Goal: Task Accomplishment & Management: Complete application form

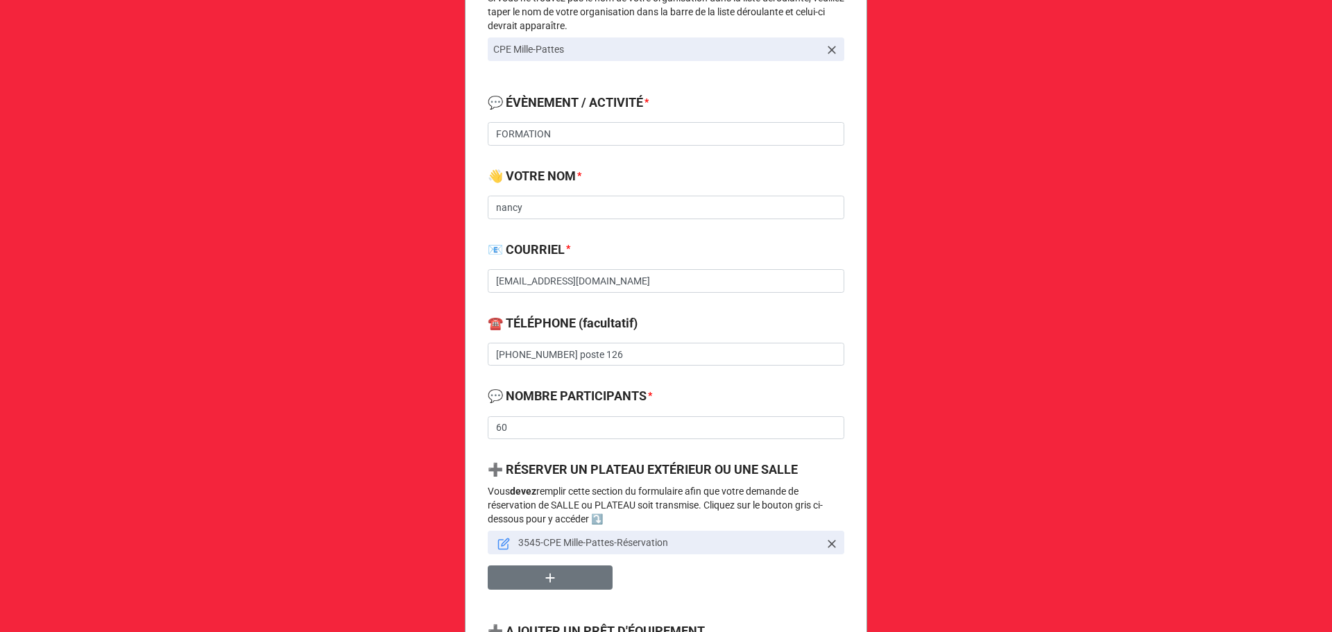
scroll to position [370, 0]
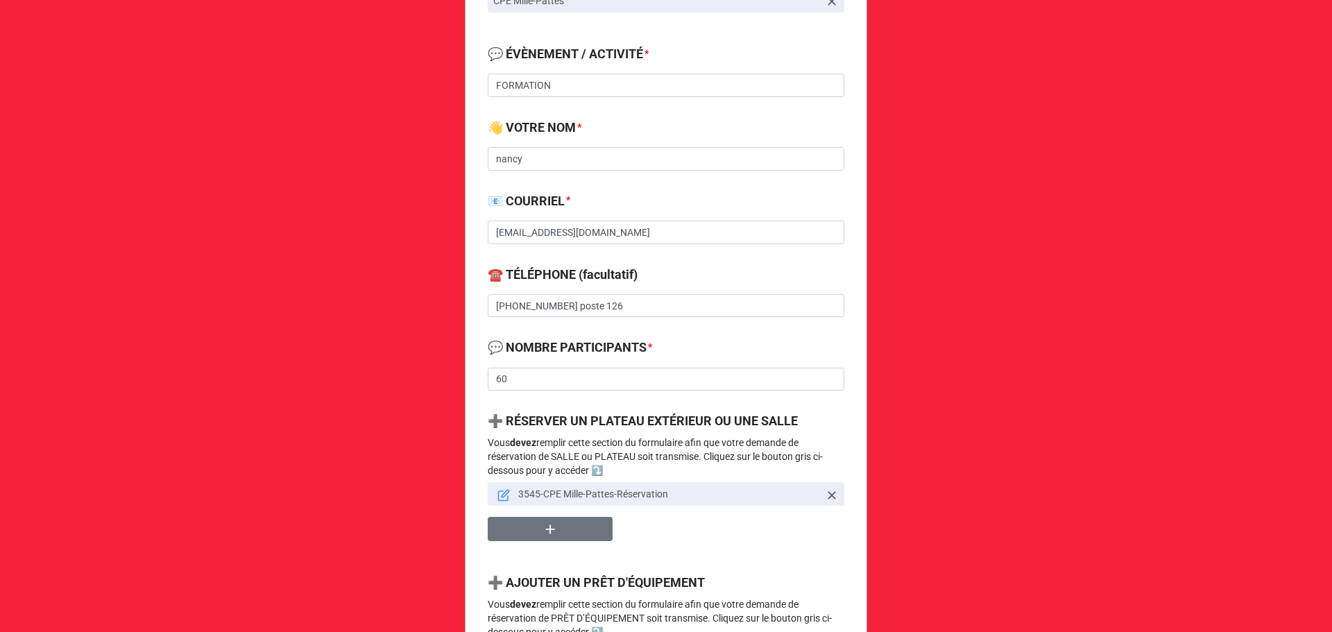
click at [497, 498] on icon at bounding box center [503, 495] width 12 height 12
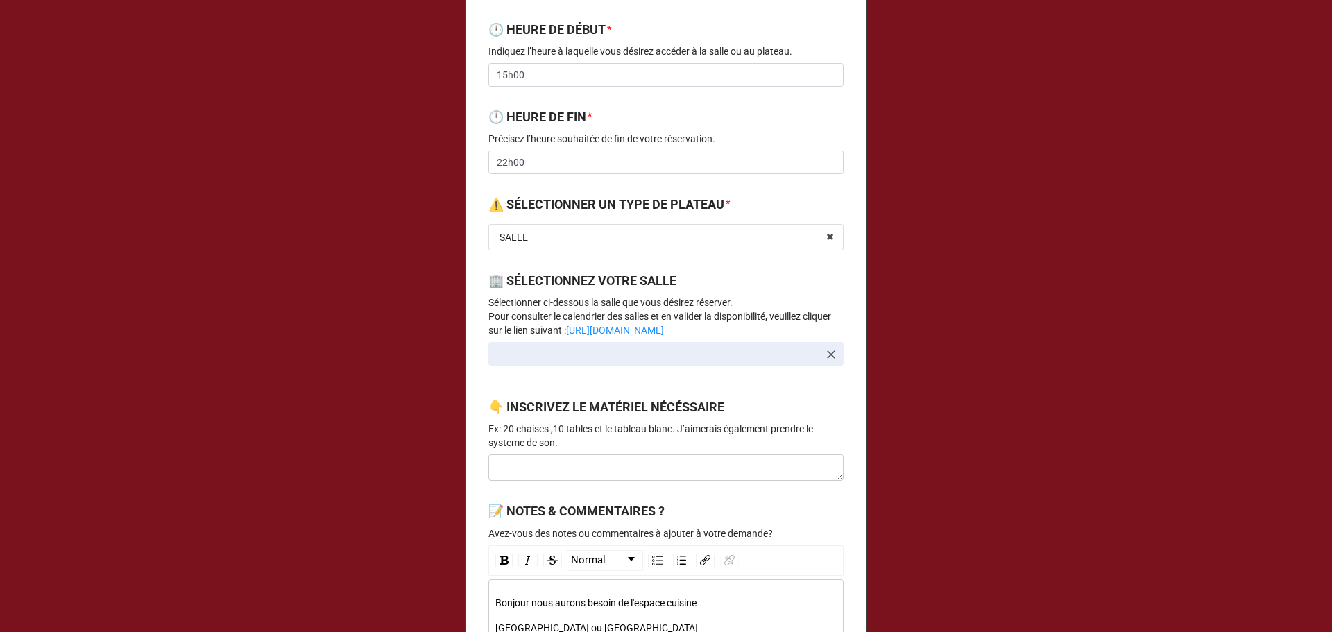
scroll to position [555, 0]
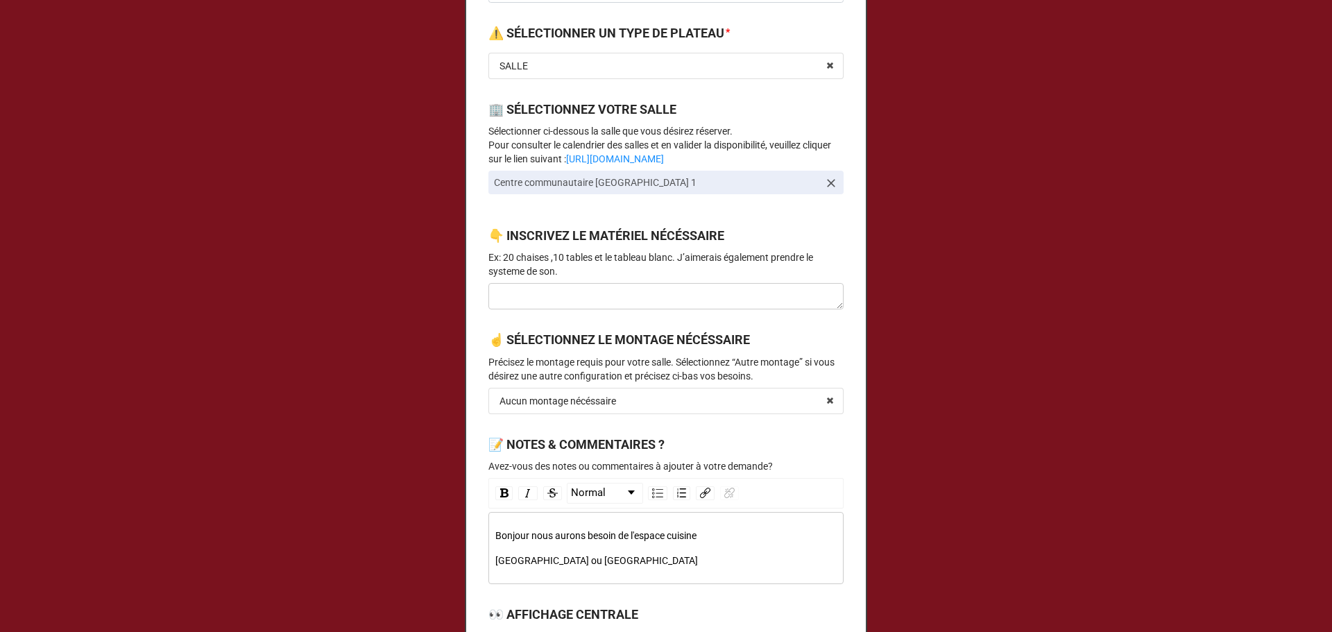
drag, startPoint x: 674, startPoint y: 160, endPoint x: 455, endPoint y: 135, distance: 219.9
click at [455, 135] on div "× Close Demande de réservation de salle et plateau 📅 DATE DE DÉBUT * [DATE] ‹ […" at bounding box center [666, 316] width 1332 height 632
copy p "Sélectionner ci-dessous la salle que vous désirez réserver. Pour consulter le c…"
click at [588, 270] on p "Ex: 20 chaises ,10 tables et le tableau blanc. J’aimerais également prendre le …" at bounding box center [665, 264] width 355 height 28
click at [830, 180] on icon at bounding box center [831, 183] width 14 height 14
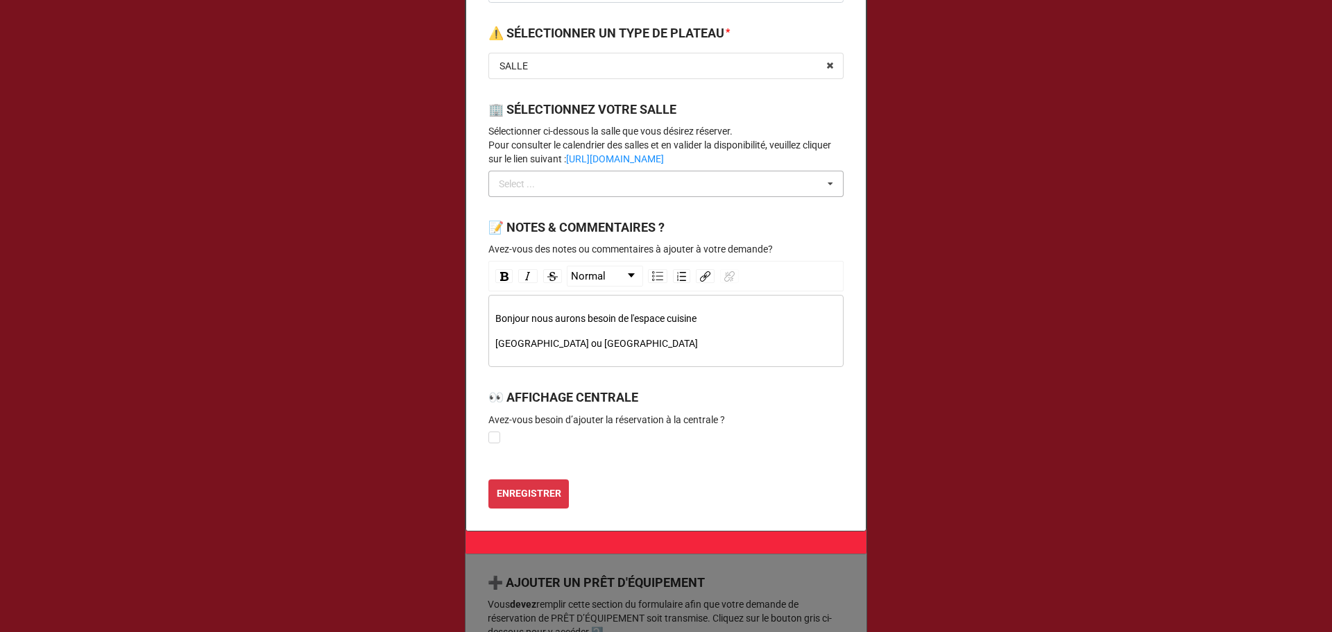
click at [542, 191] on div "Select ..." at bounding box center [525, 184] width 60 height 16
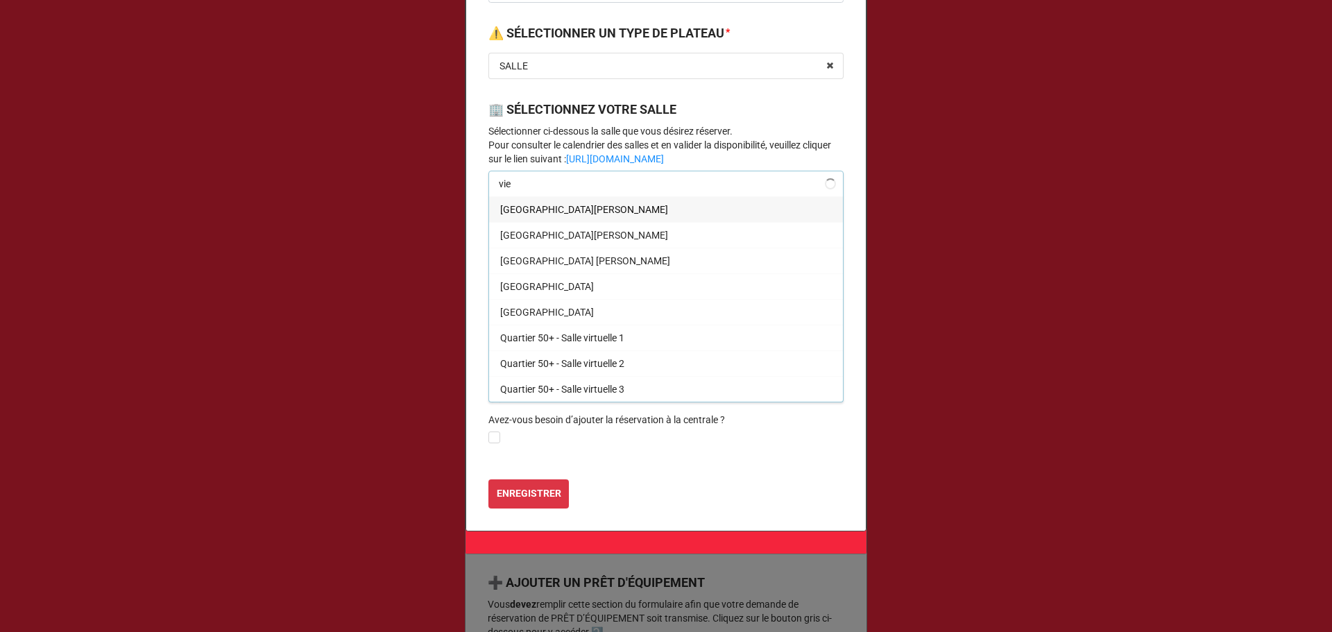
type input "viei"
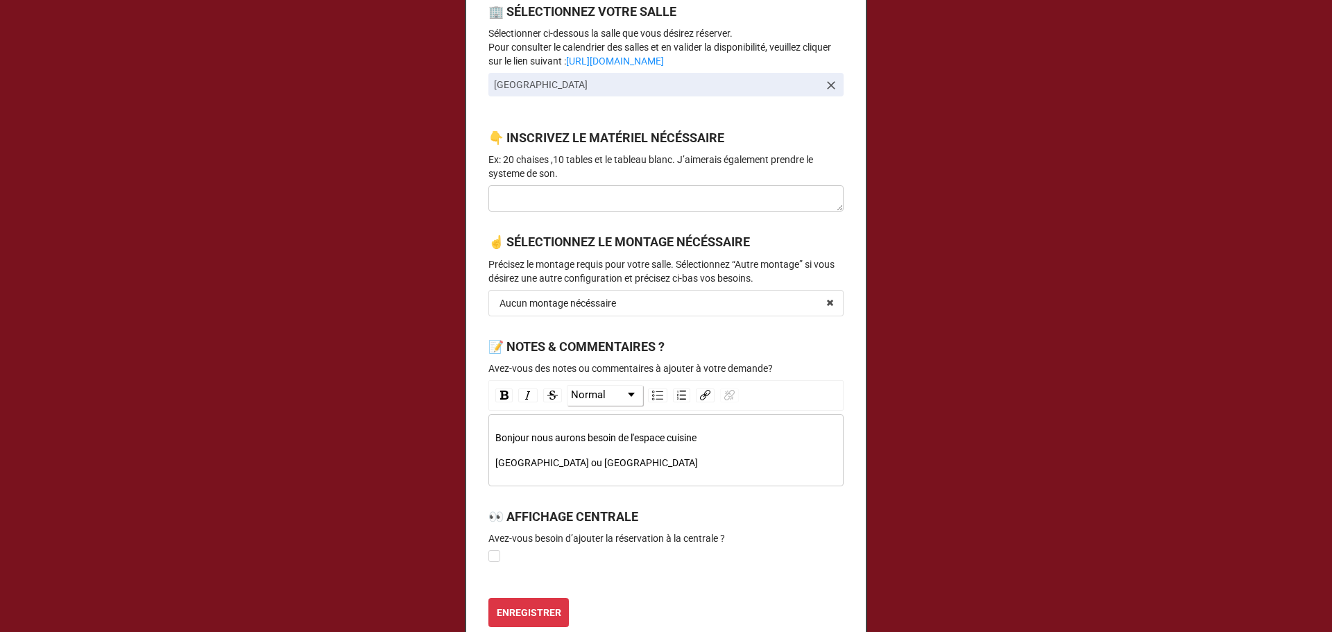
scroll to position [780, 0]
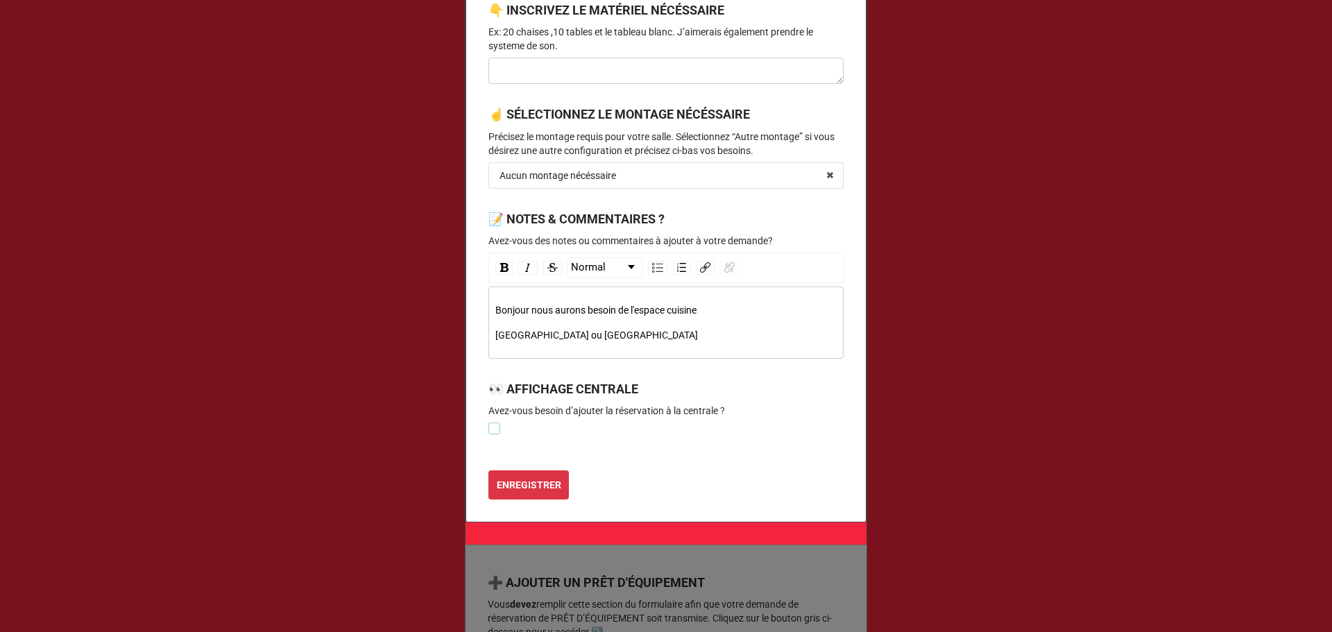
click at [494, 422] on label at bounding box center [494, 422] width 12 height 0
checkbox input "true"
click at [527, 491] on b "ENREGISTRER" at bounding box center [529, 485] width 65 height 15
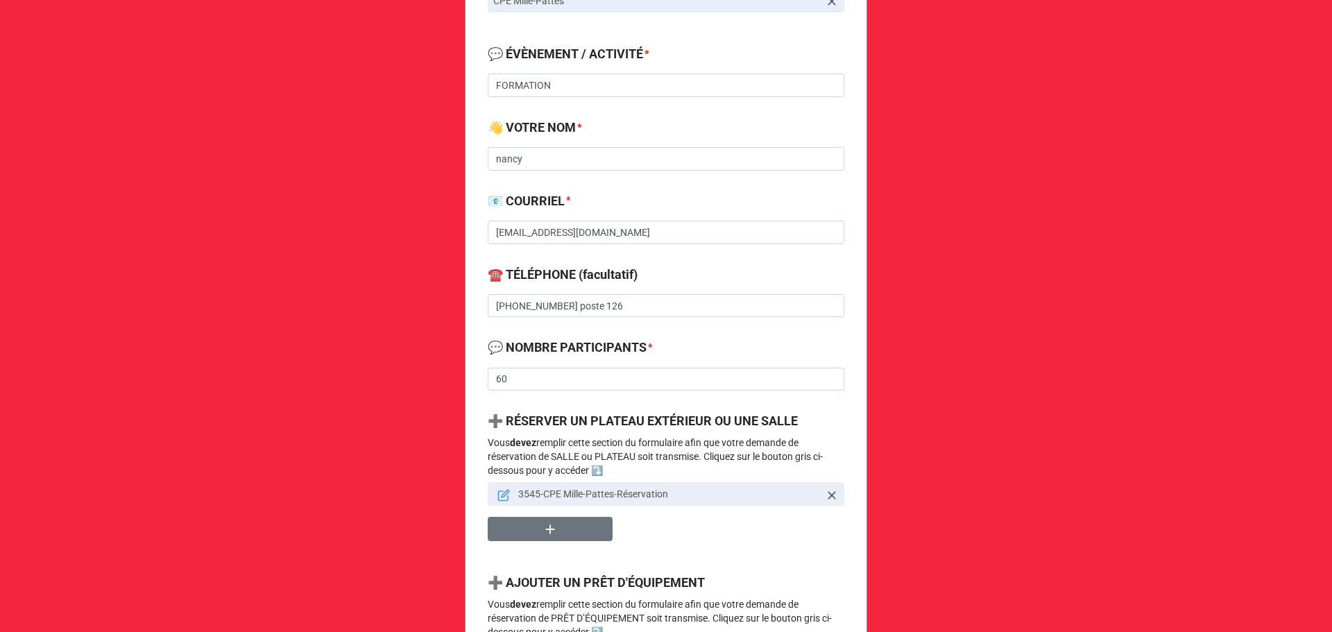
click at [504, 499] on icon at bounding box center [503, 495] width 12 height 12
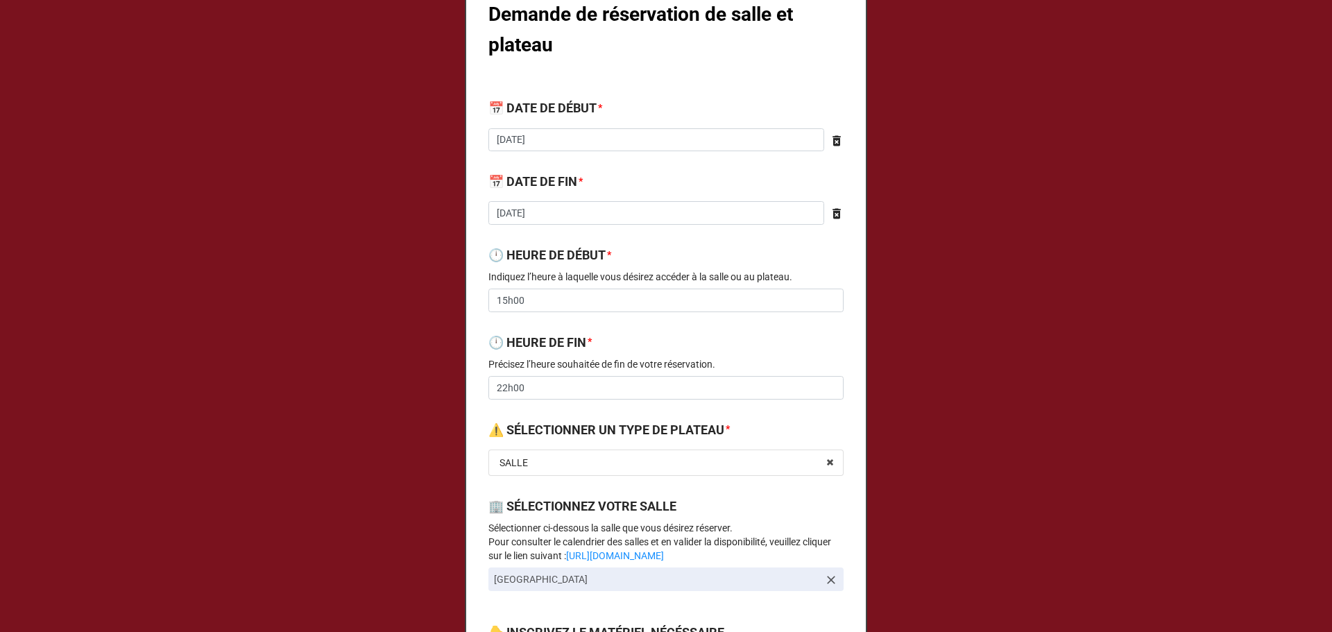
scroll to position [185, 0]
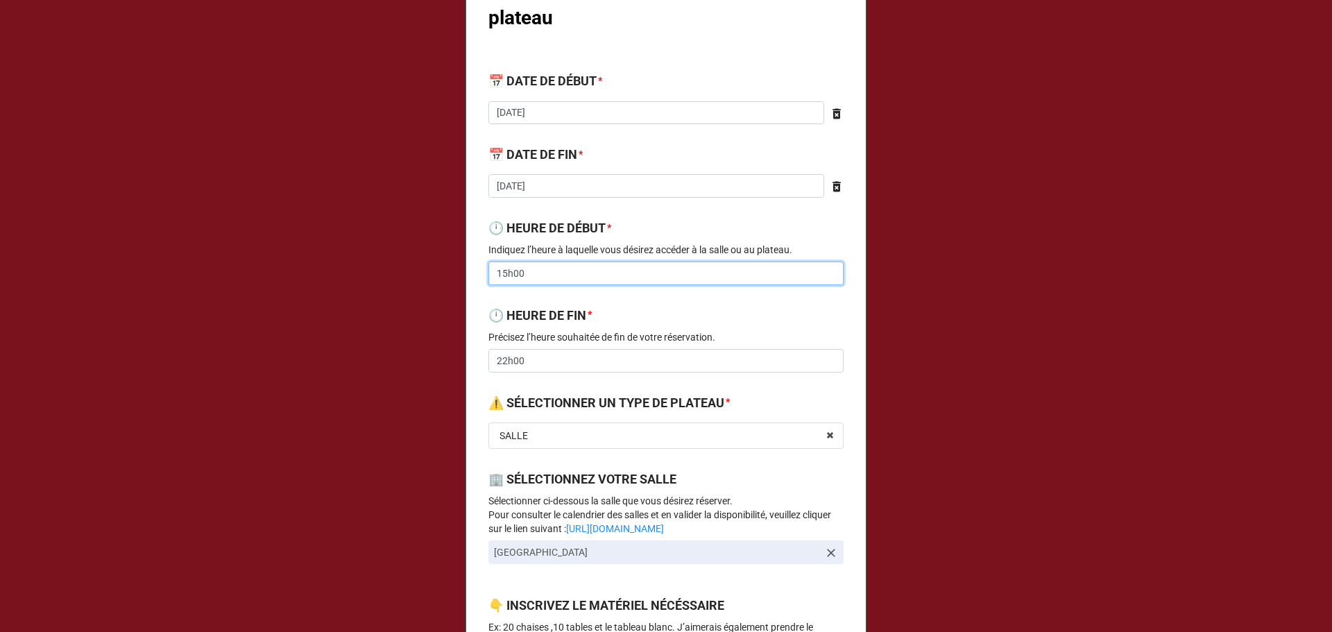
click at [498, 281] on input "15h00" at bounding box center [665, 274] width 355 height 24
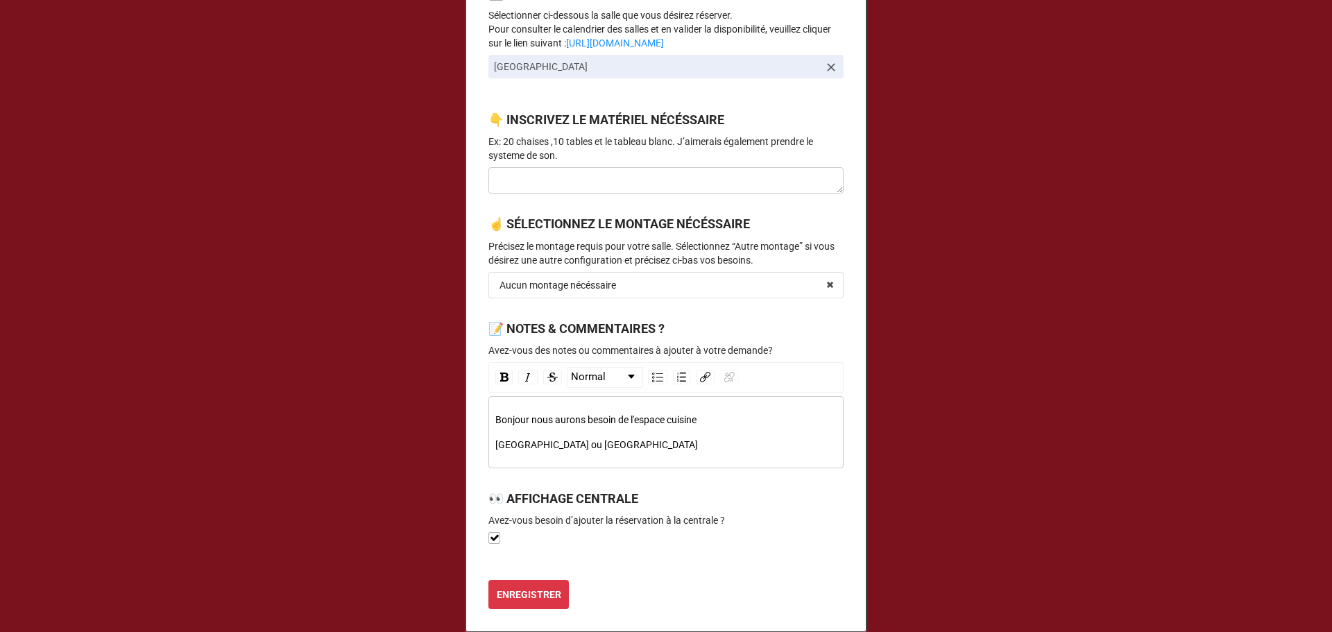
scroll to position [780, 0]
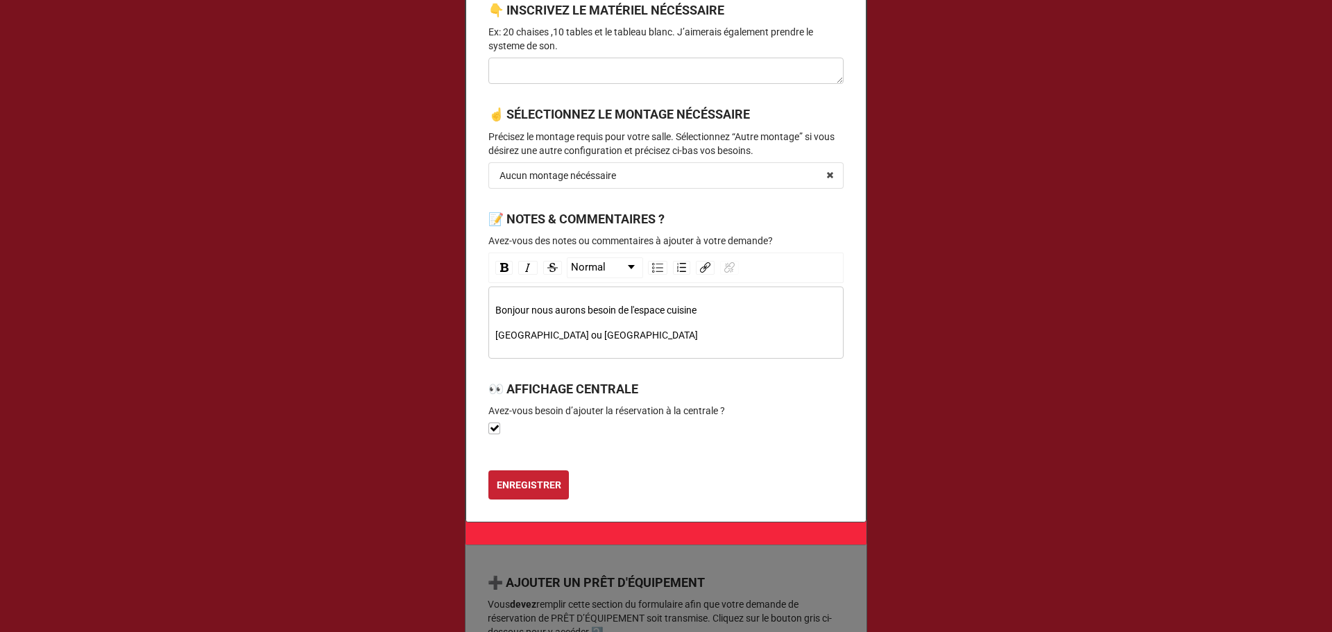
type input "17h00"
click at [499, 486] on b "ENREGISTRER" at bounding box center [529, 485] width 65 height 15
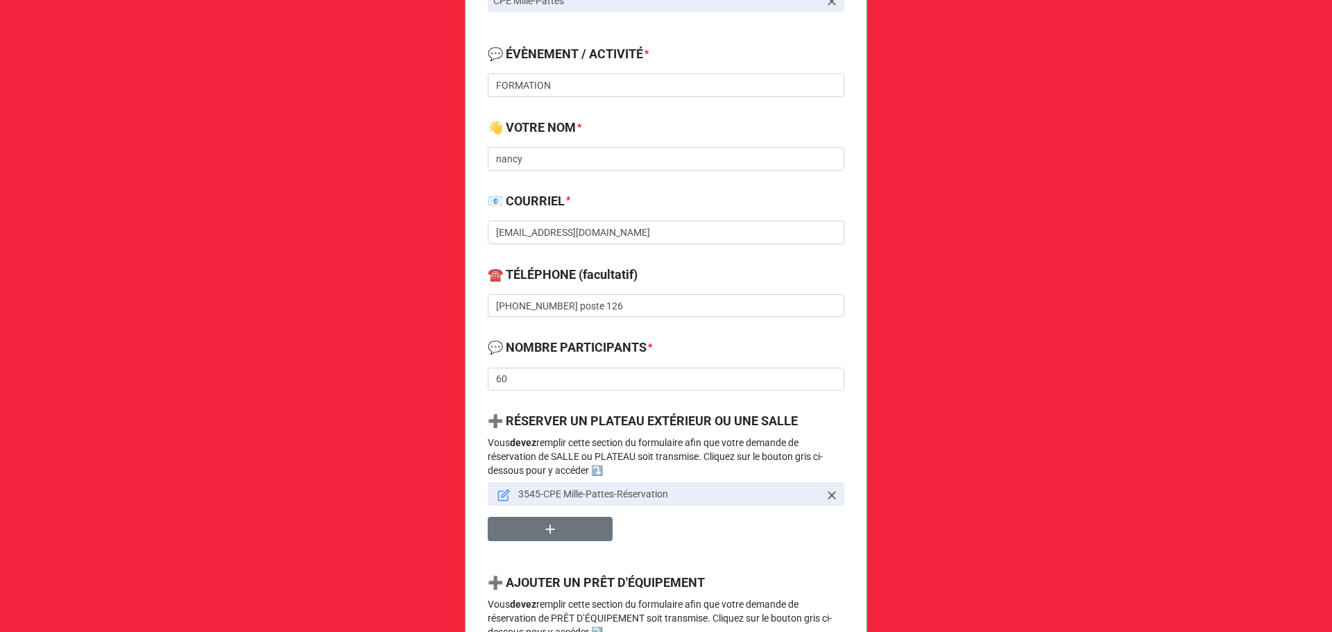
scroll to position [982, 0]
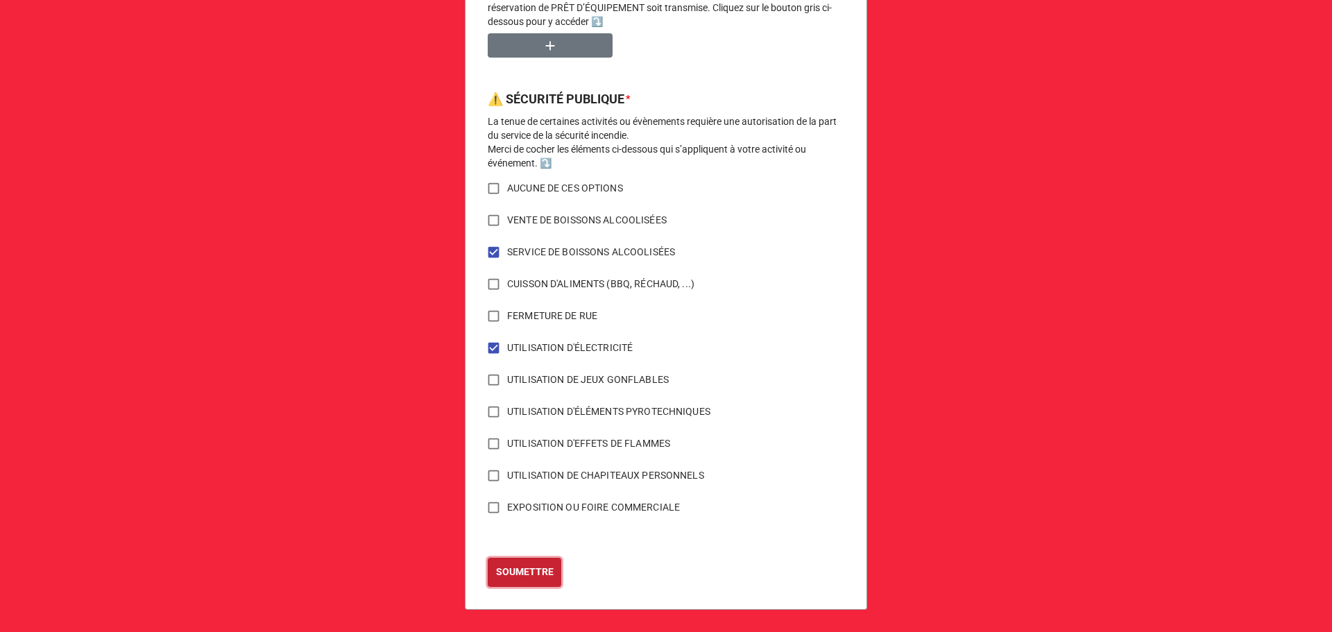
click at [527, 579] on b "SOUMETTRE" at bounding box center [525, 572] width 58 height 15
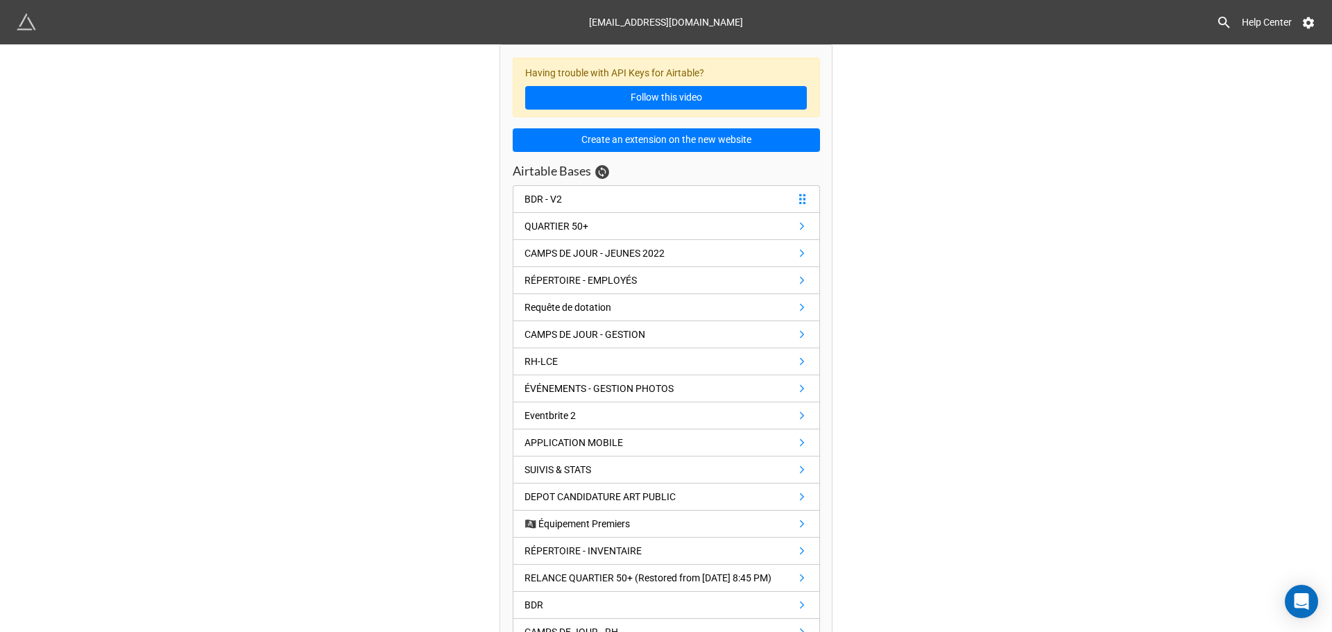
click at [593, 196] on link "BDR - V2" at bounding box center [666, 199] width 307 height 28
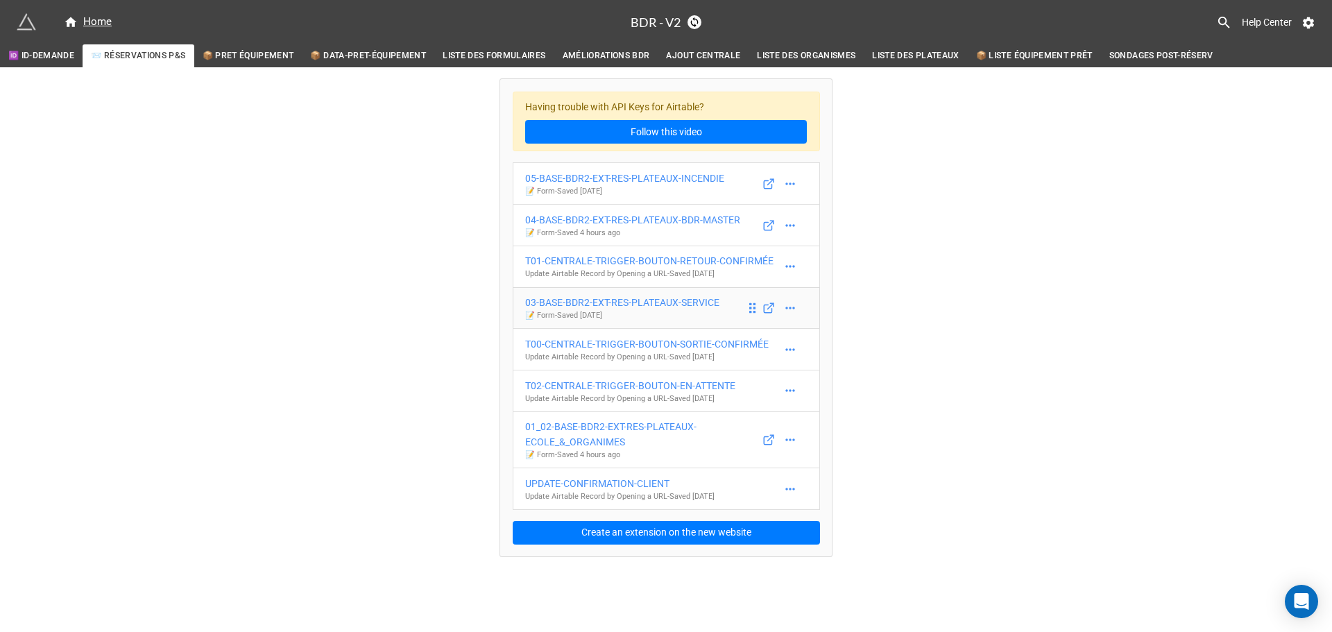
click at [649, 302] on div "03-BASE-BDR2-EXT-RES-PLATEAUX-SERVICE" at bounding box center [622, 302] width 194 height 15
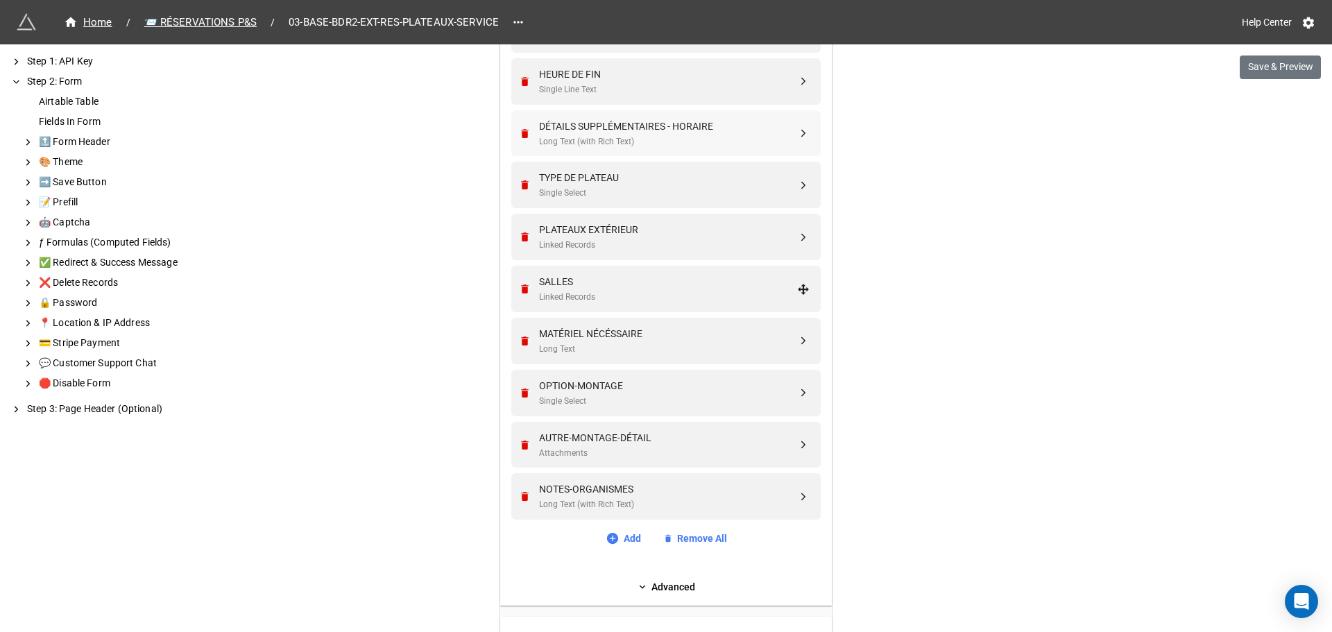
scroll to position [740, 0]
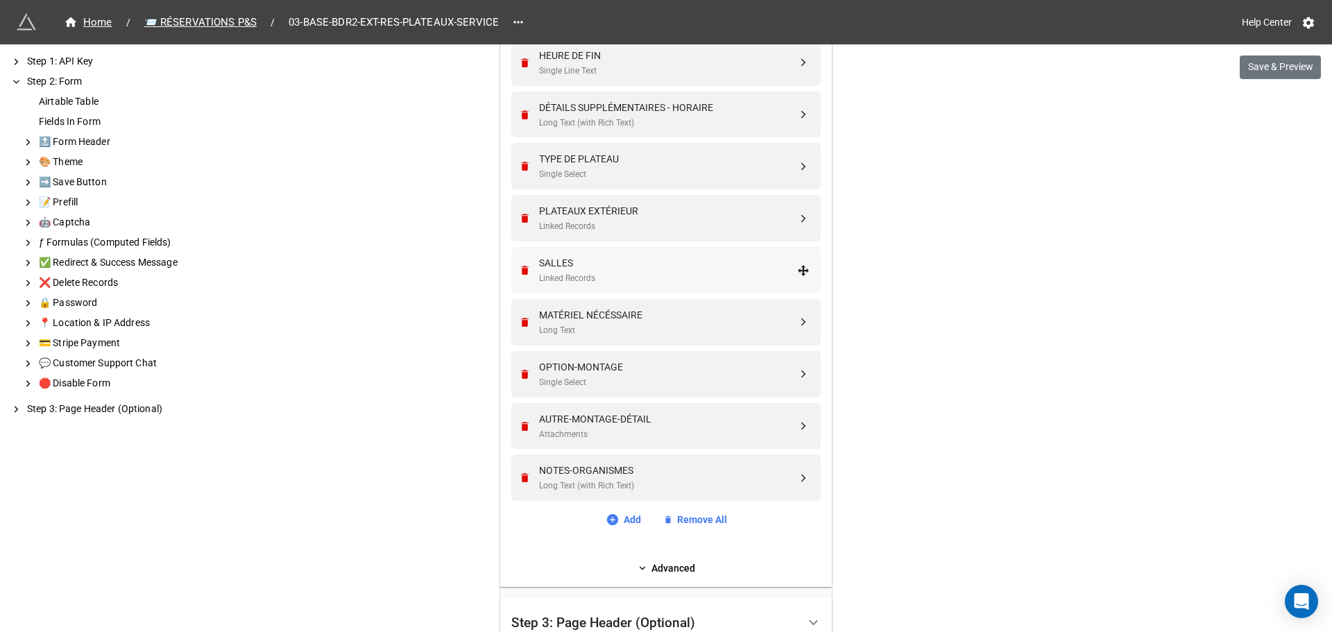
click at [593, 263] on div "SALLES" at bounding box center [668, 262] width 258 height 15
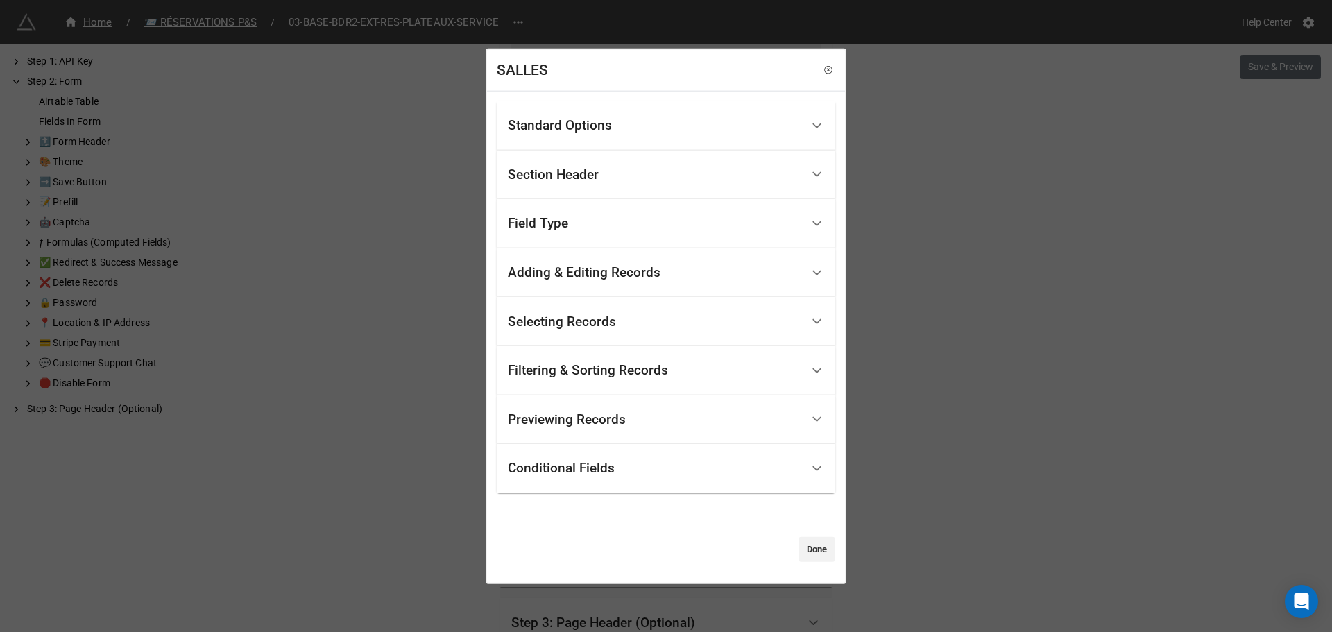
click at [566, 124] on div "Standard Options" at bounding box center [560, 126] width 104 height 14
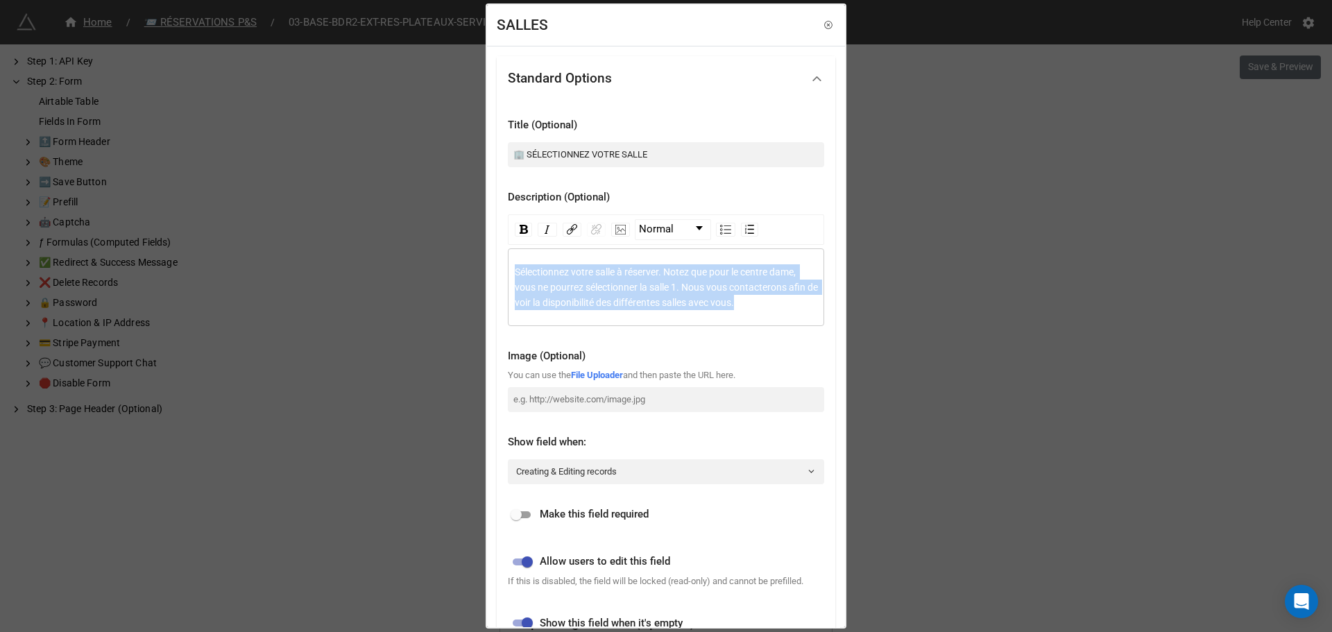
drag, startPoint x: 760, startPoint y: 302, endPoint x: 348, endPoint y: 220, distance: 420.3
click at [348, 220] on div "SALLES Standard Options Title (Optional) 🏢 SÉLECTIONNEZ VOTRE SALLE Description…" at bounding box center [666, 316] width 1332 height 632
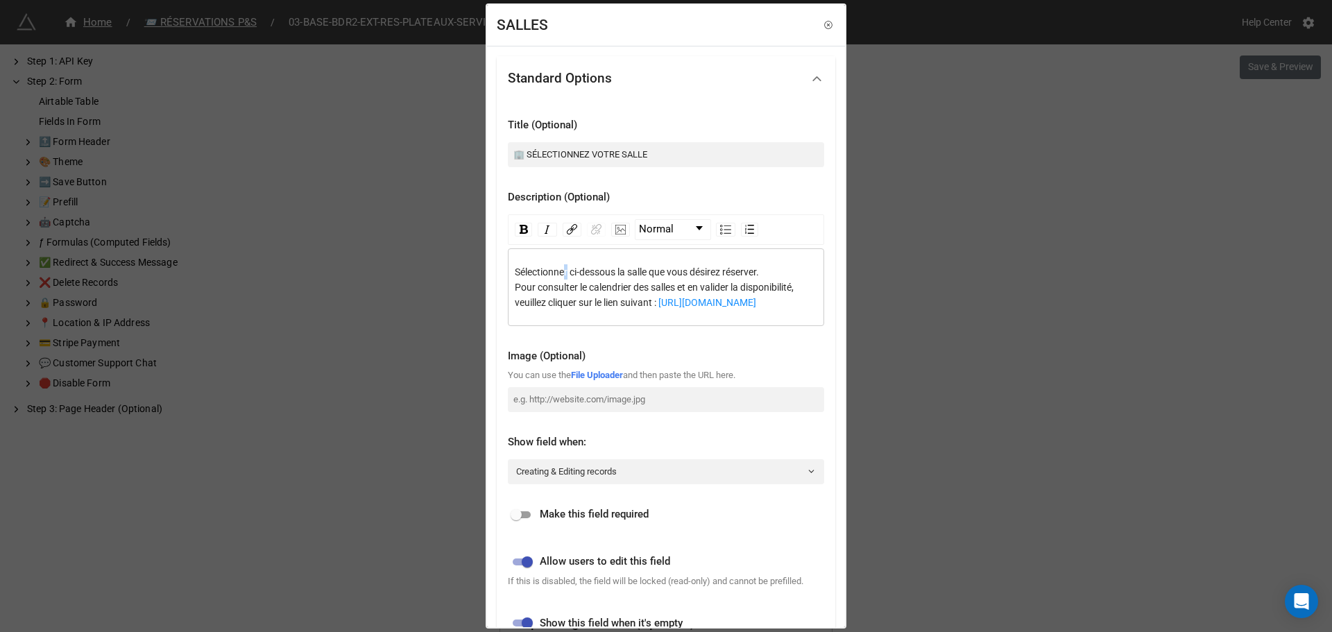
click at [565, 273] on span "Sélectionner ci-dessous la salle que vous désirez réserver." at bounding box center [637, 271] width 244 height 11
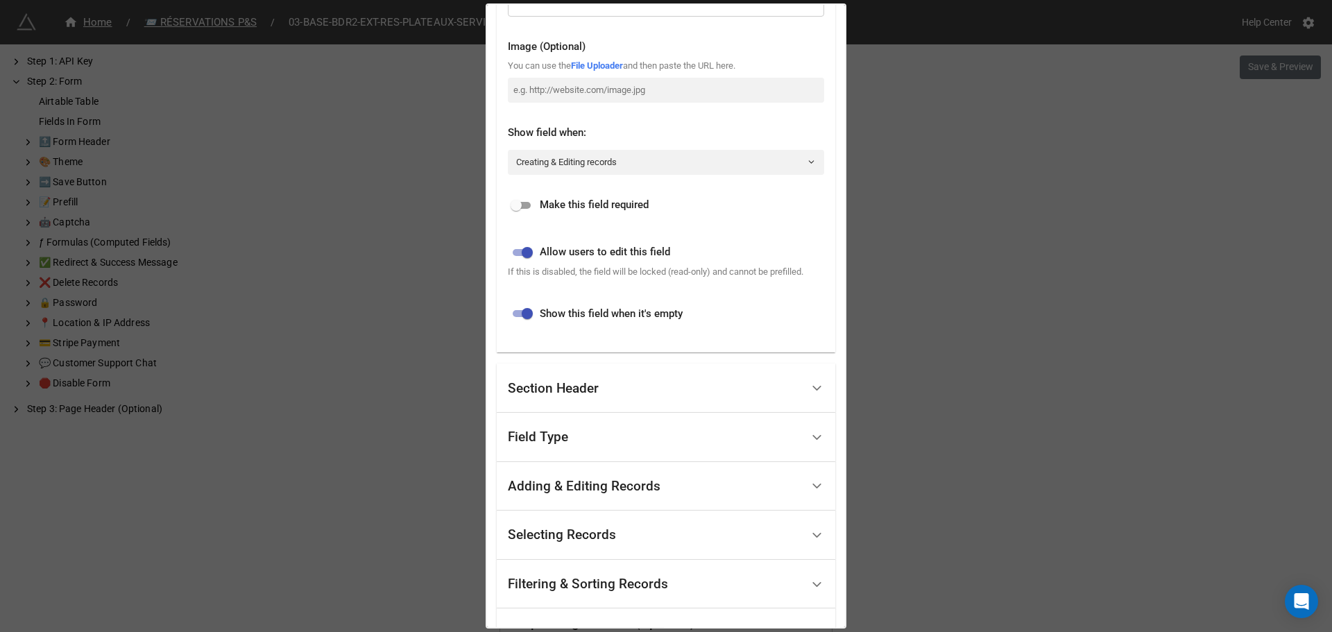
scroll to position [478, 0]
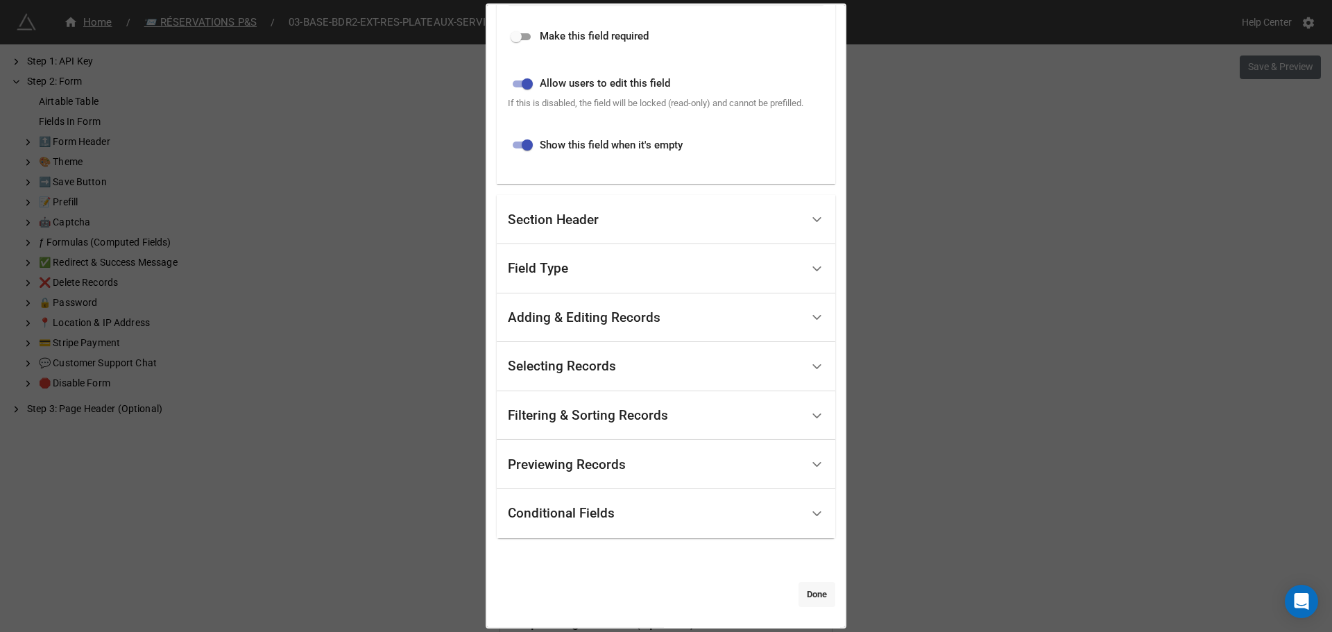
click at [815, 596] on link "Done" at bounding box center [816, 594] width 37 height 25
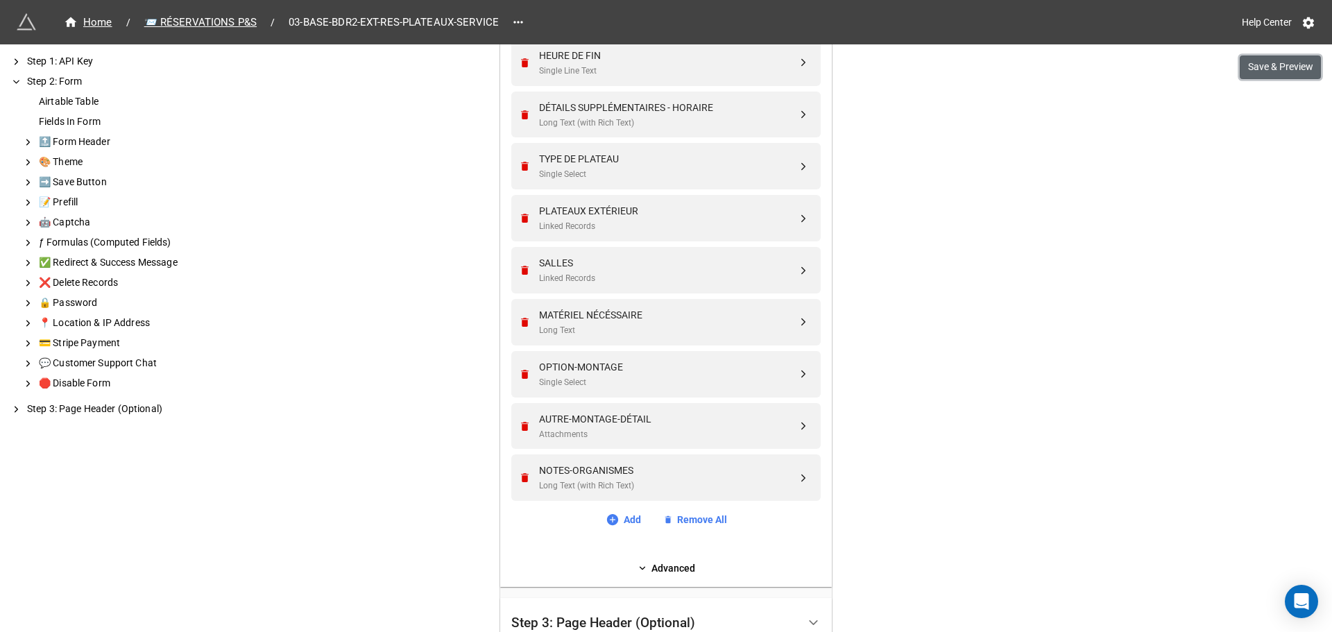
click at [1294, 78] on button "Save & Preview" at bounding box center [1280, 67] width 81 height 24
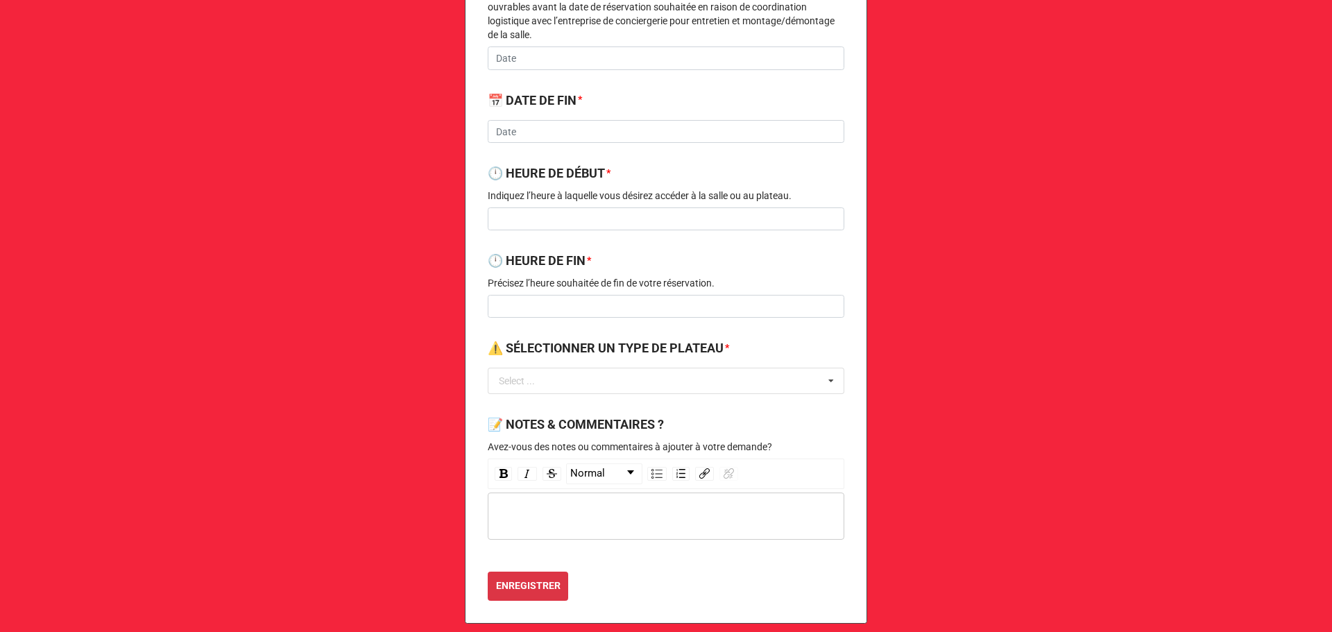
scroll to position [141, 0]
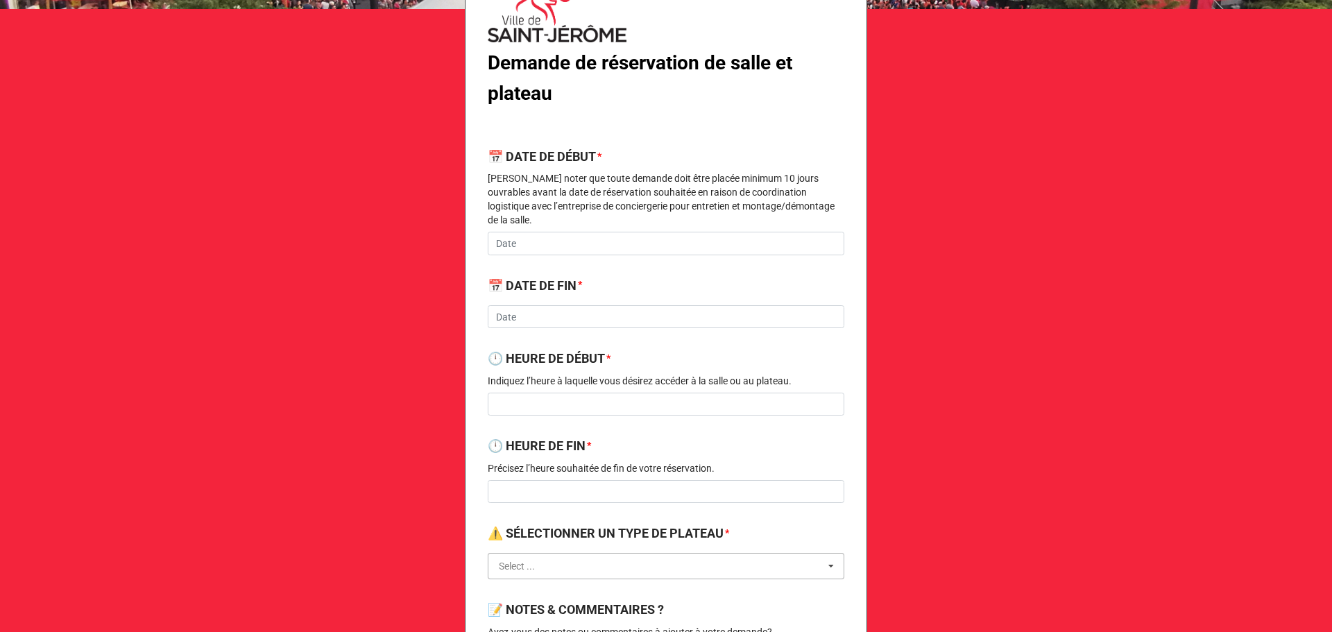
click at [579, 556] on input "text" at bounding box center [666, 566] width 355 height 25
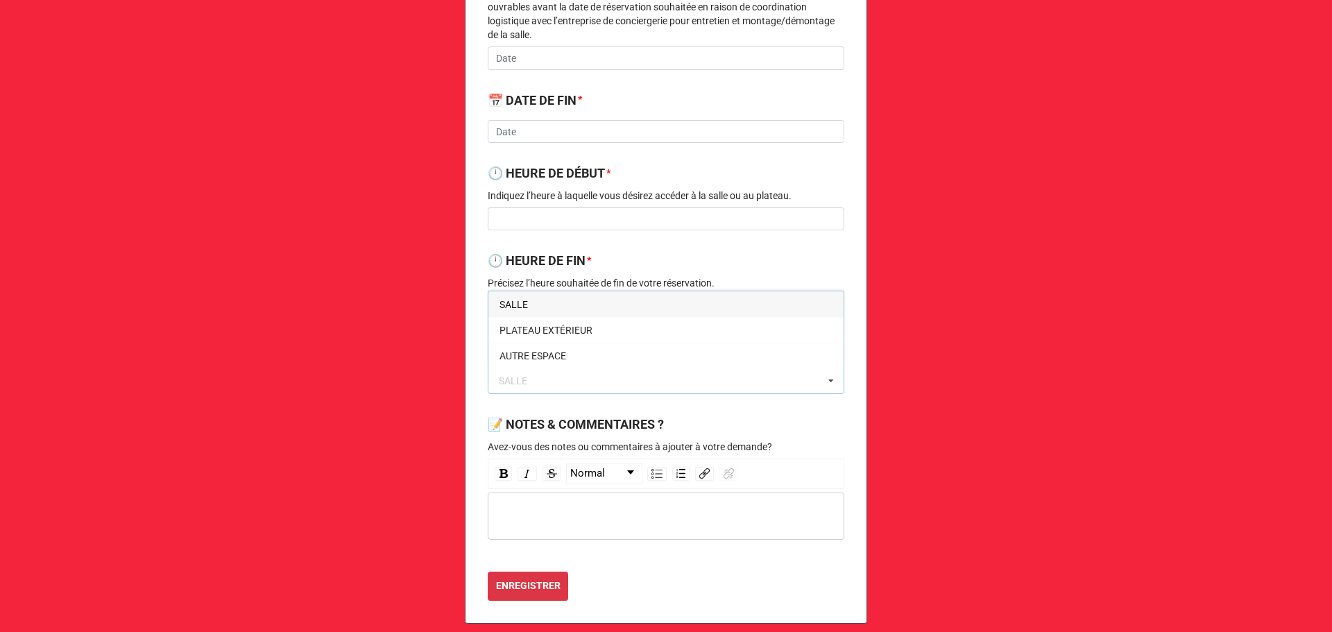
click at [564, 298] on div "SALLE" at bounding box center [665, 304] width 355 height 26
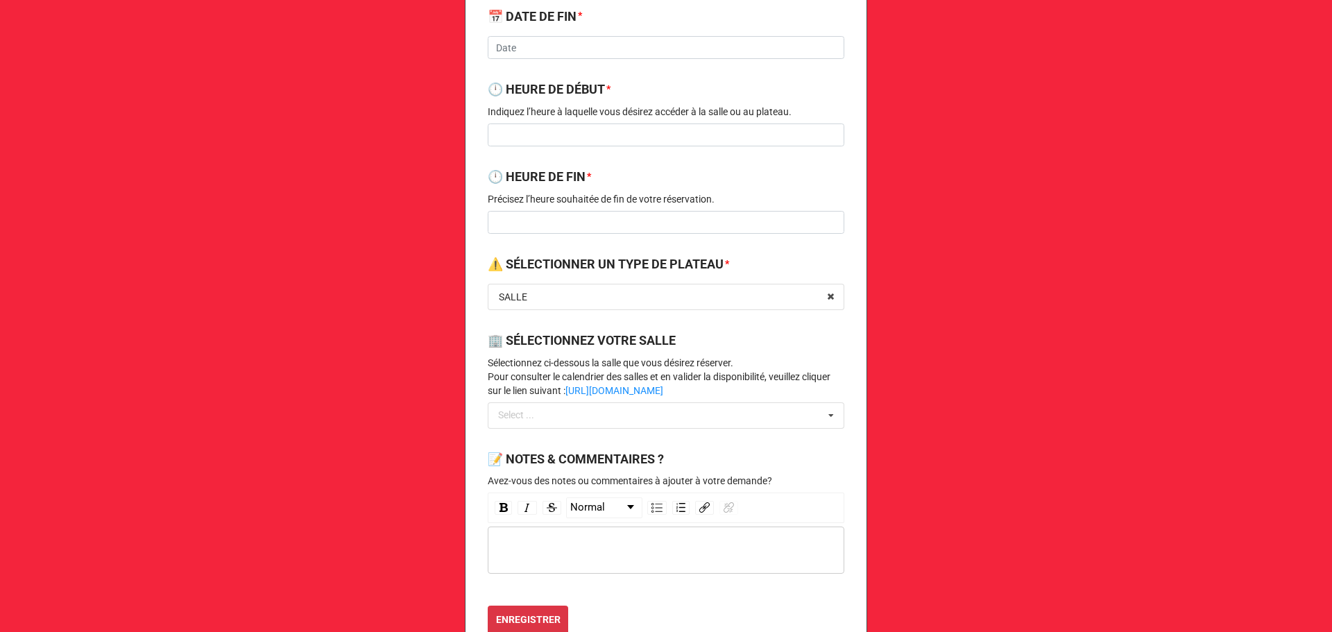
scroll to position [444, 0]
